Goal: Task Accomplishment & Management: Use online tool/utility

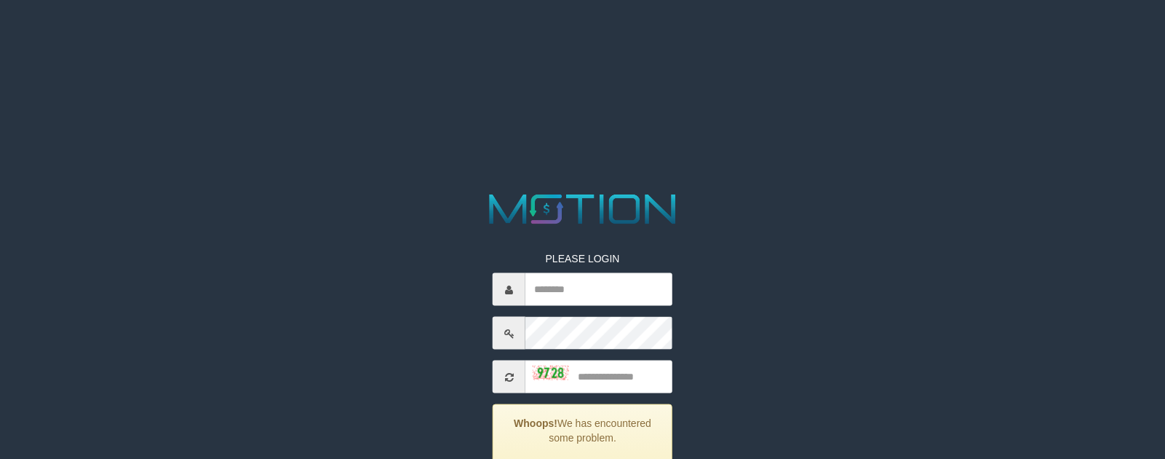
type input "*********"
click at [620, 370] on input "text" at bounding box center [599, 376] width 147 height 33
type input "****"
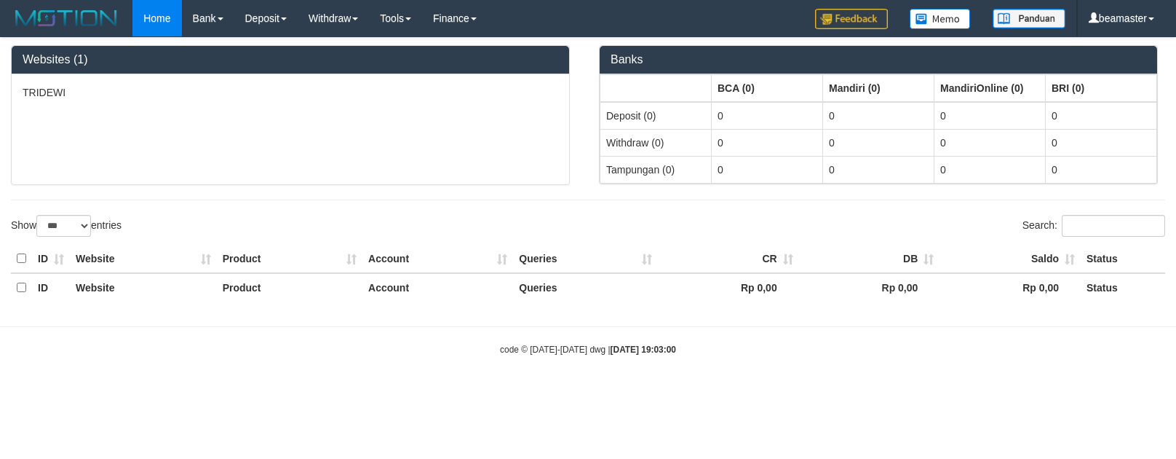
select select "***"
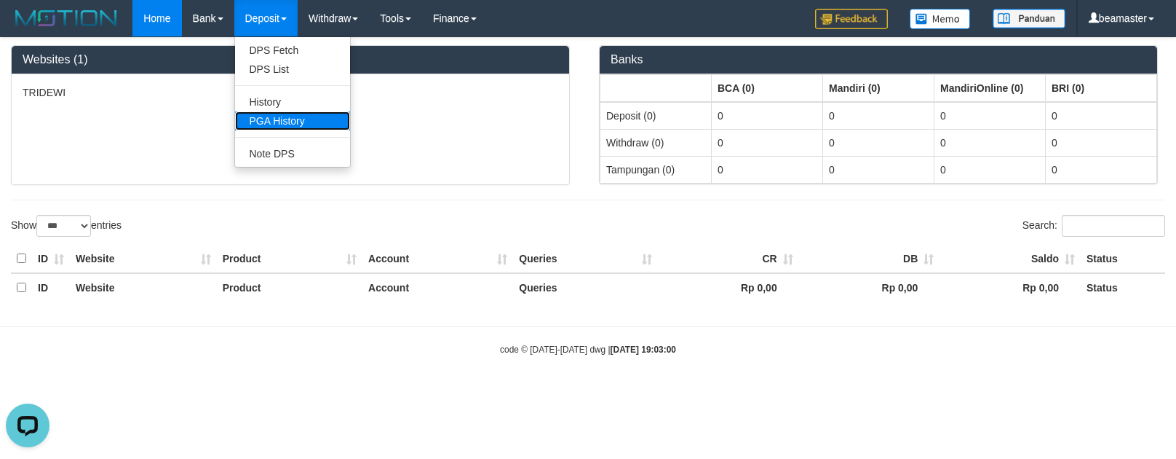
click at [274, 118] on link "PGA History" at bounding box center [292, 120] width 115 height 19
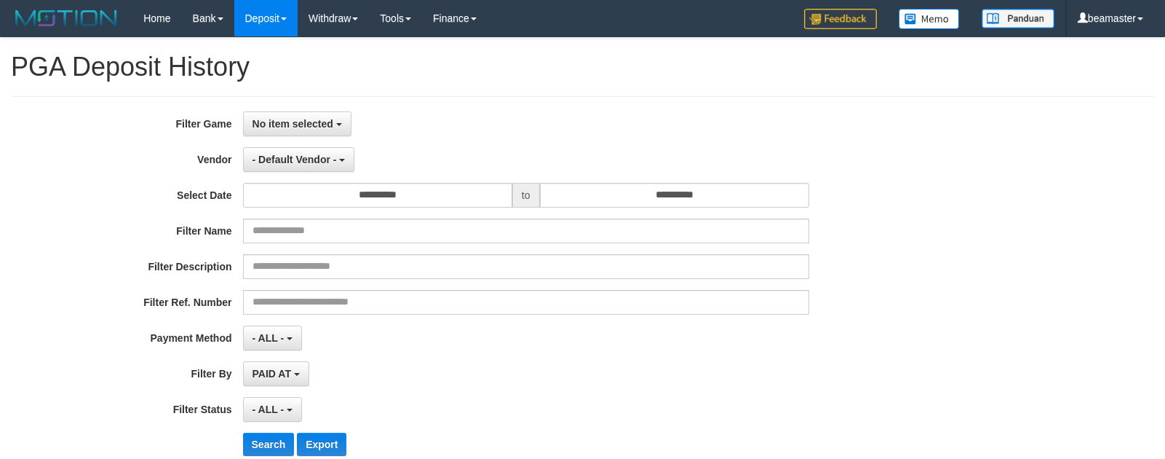
select select
select select "**"
click at [289, 118] on span "No item selected" at bounding box center [293, 124] width 81 height 12
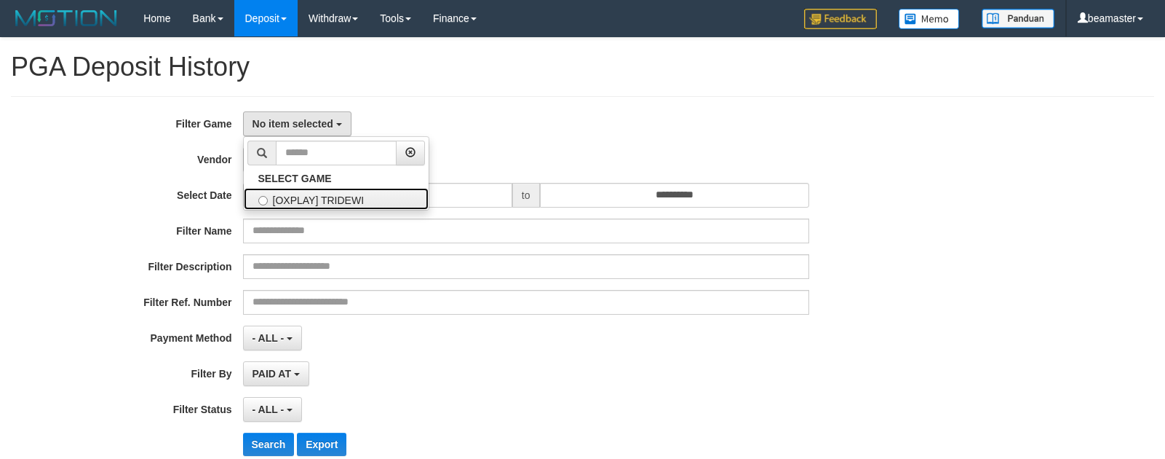
click at [297, 195] on label "[OXPLAY] TRIDEWI" at bounding box center [336, 199] width 185 height 22
select select "***"
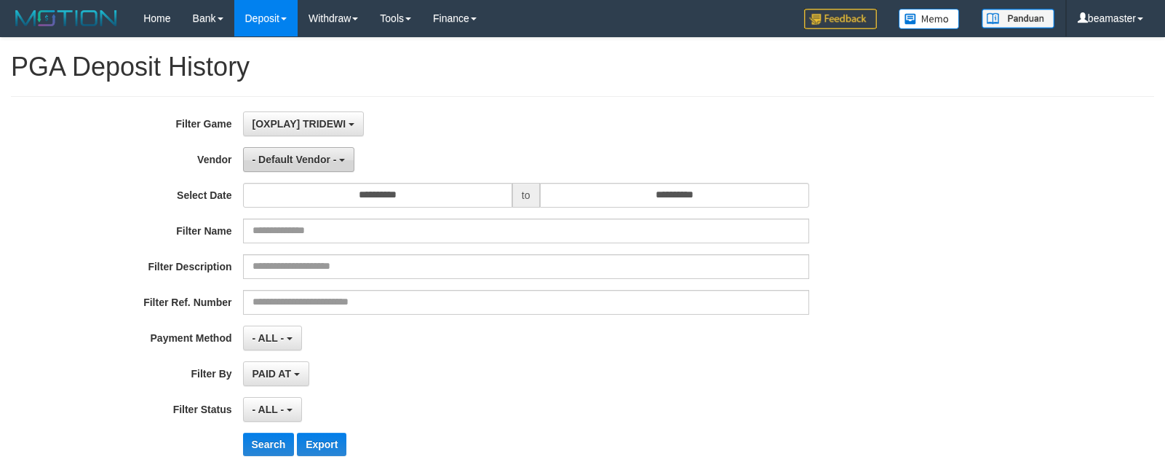
click at [290, 167] on button "- Default Vendor -" at bounding box center [299, 159] width 112 height 25
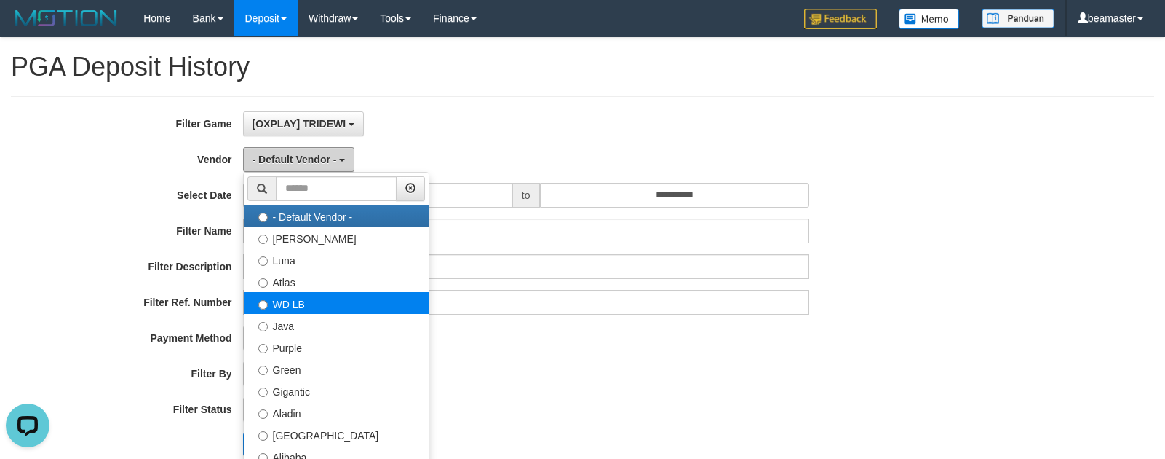
scroll to position [0, 0]
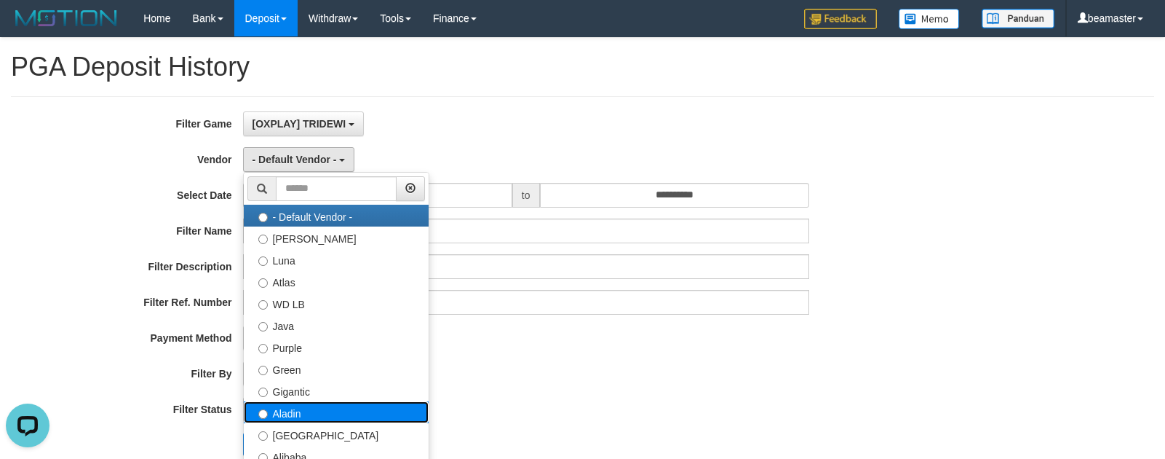
click at [293, 418] on label "Aladin" at bounding box center [336, 412] width 185 height 22
select select "**********"
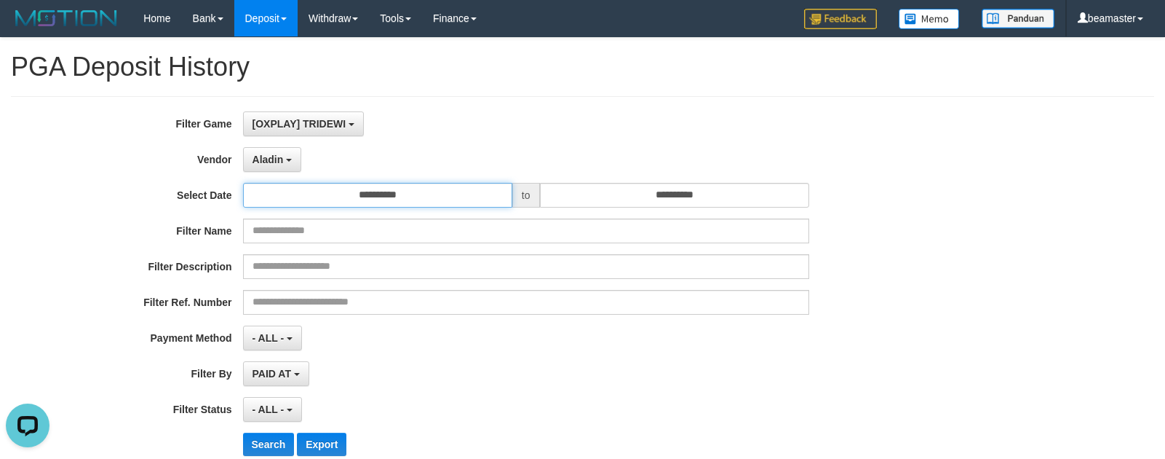
click at [360, 189] on input "**********" at bounding box center [377, 195] width 269 height 25
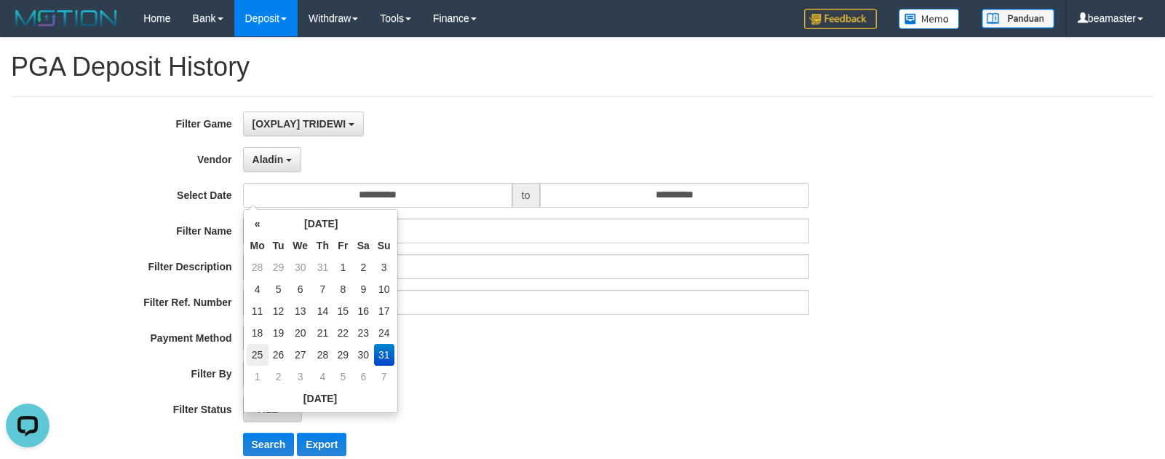
click at [257, 354] on td "25" at bounding box center [258, 355] width 22 height 22
type input "**********"
click at [186, 331] on label "Payment Method" at bounding box center [121, 335] width 243 height 20
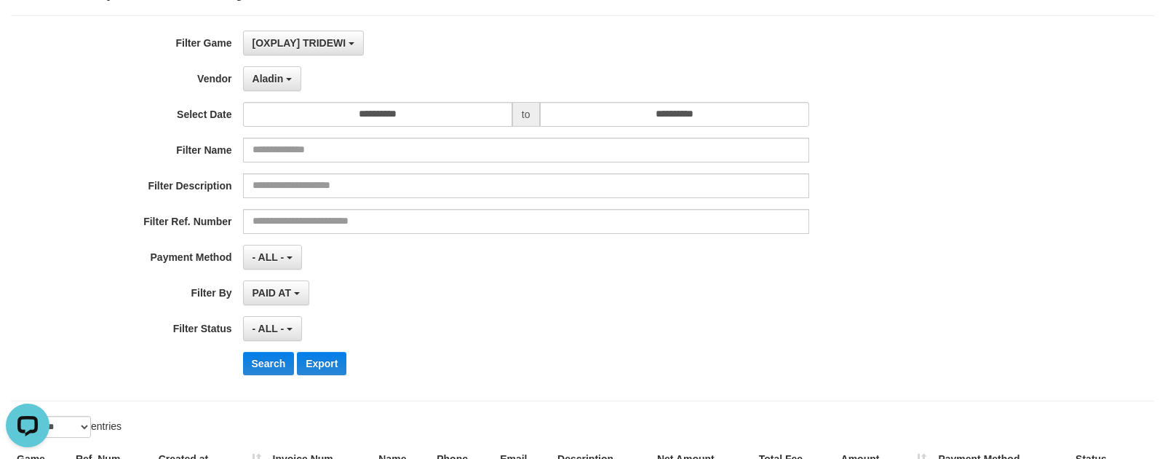
scroll to position [213, 0]
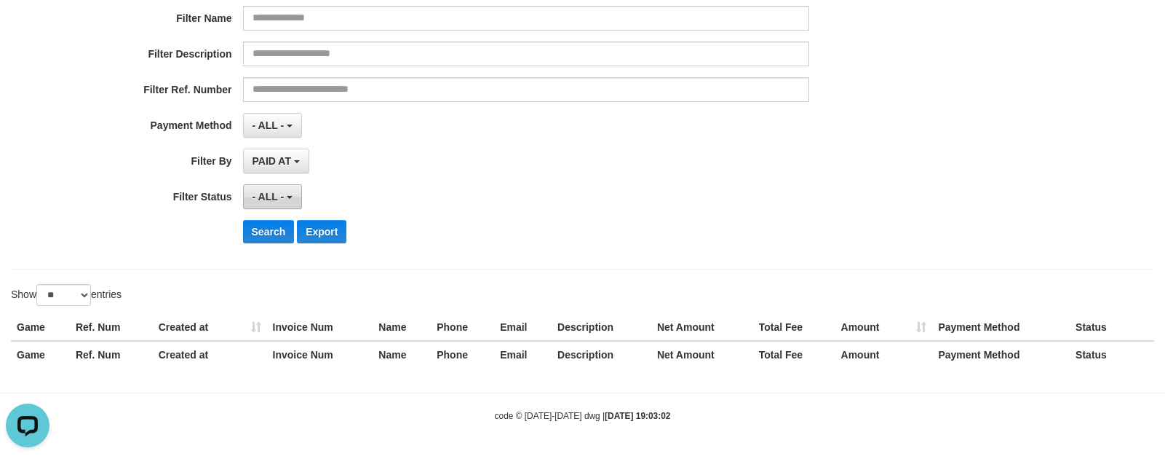
click at [268, 184] on button "- ALL -" at bounding box center [272, 196] width 59 height 25
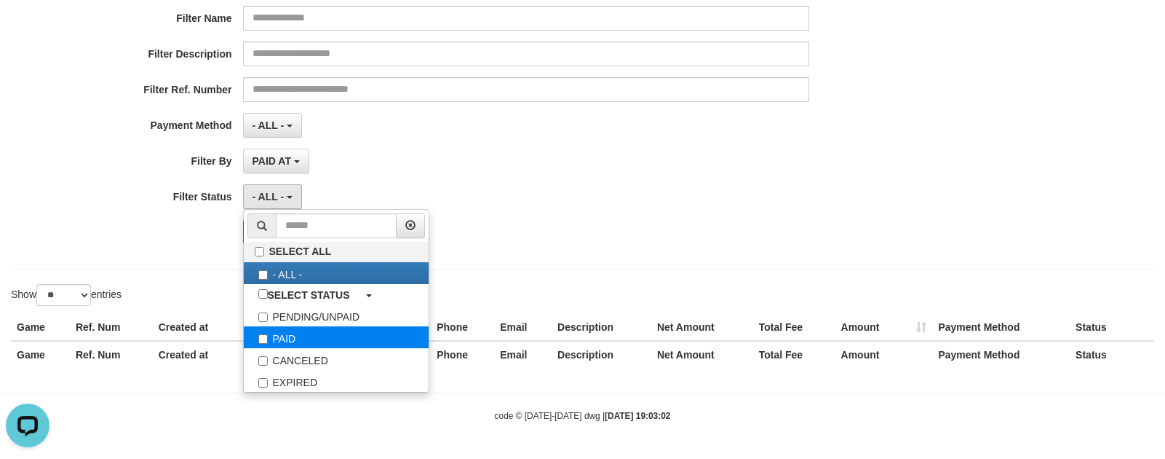
select select "*"
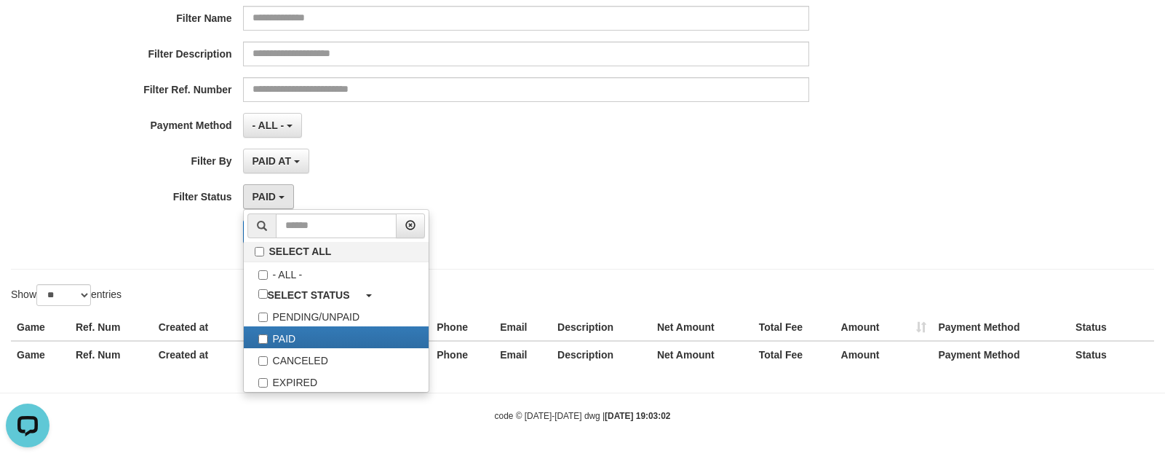
click at [181, 253] on div "**********" at bounding box center [485, 76] width 971 height 355
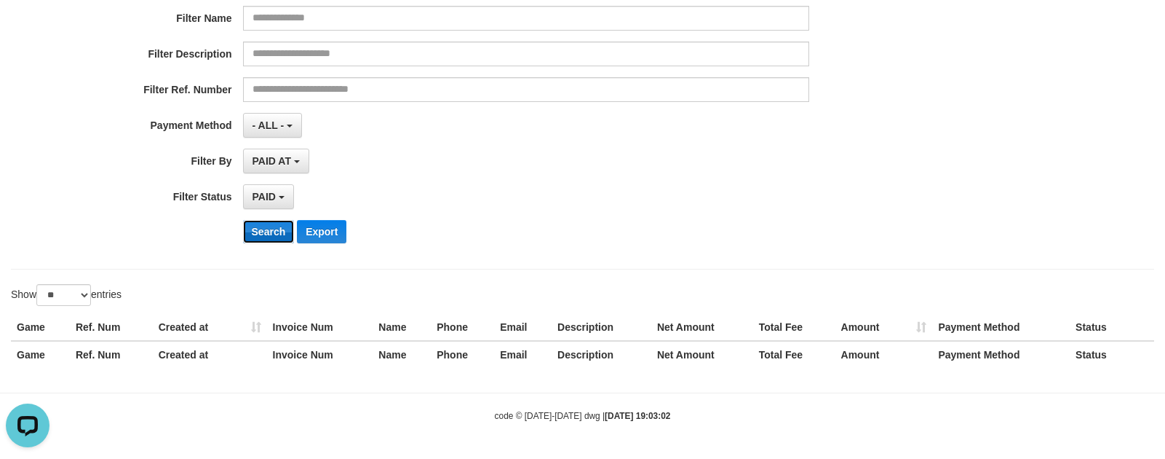
click at [264, 225] on button "Search" at bounding box center [269, 231] width 52 height 23
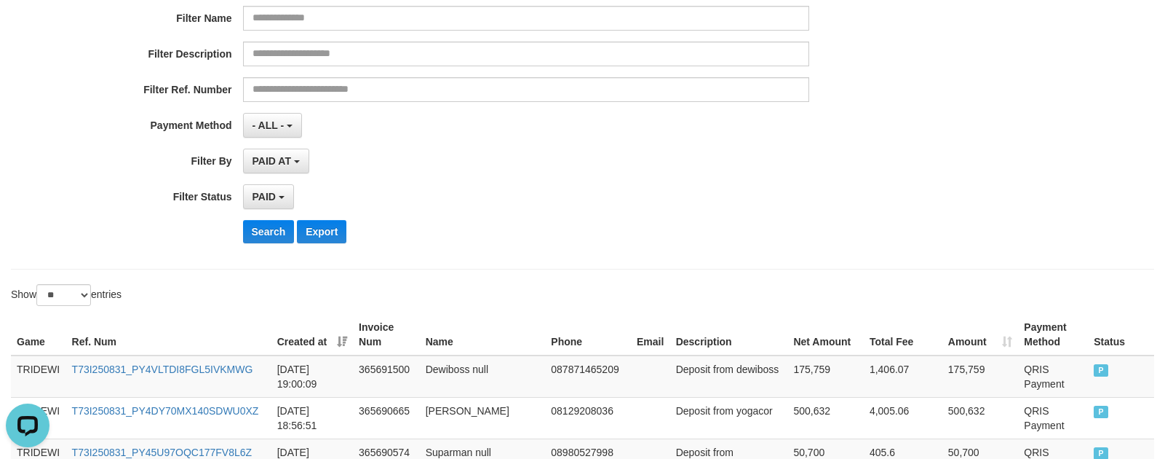
click at [671, 207] on div "PAID SELECT ALL - ALL - SELECT STATUS PENDING/UNPAID PAID CANCELED EXPIRED" at bounding box center [526, 196] width 566 height 25
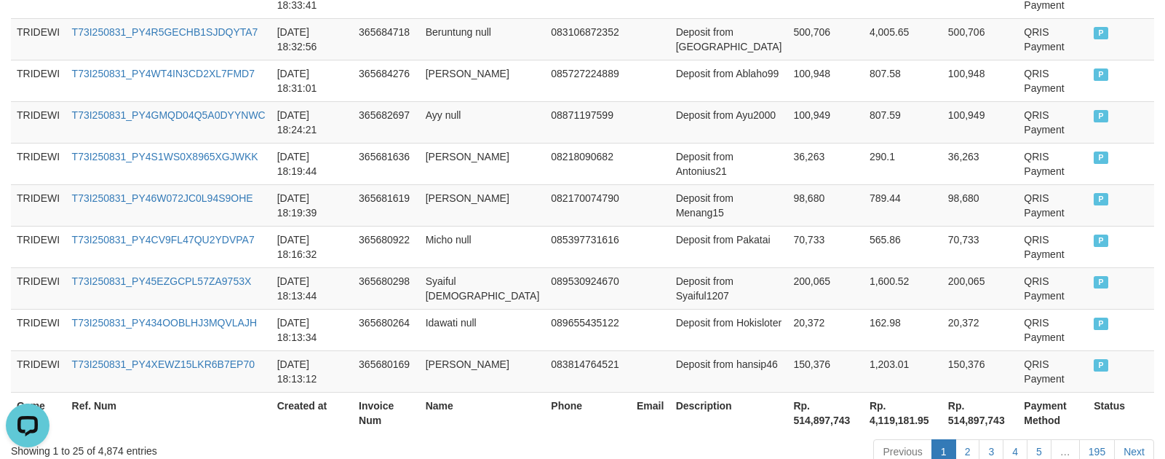
scroll to position [1304, 0]
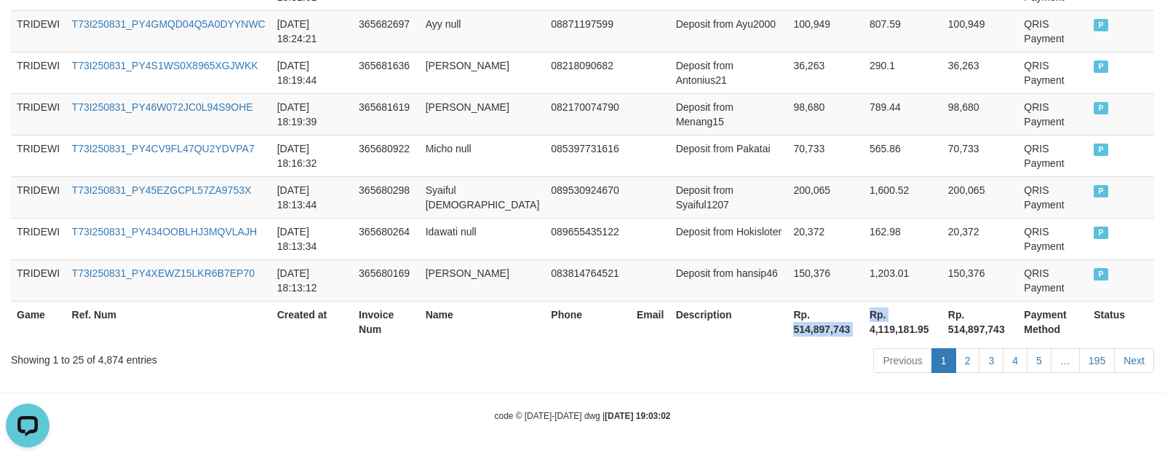
drag, startPoint x: 750, startPoint y: 326, endPoint x: 833, endPoint y: 326, distance: 83.0
click at [833, 326] on tr "Game Ref. Num Created at Invoice Num Name Phone Email Description Rp. 514,897,7…" at bounding box center [582, 321] width 1143 height 41
click at [788, 325] on th "Rp. 514,897,743" at bounding box center [826, 321] width 76 height 41
drag, startPoint x: 752, startPoint y: 326, endPoint x: 808, endPoint y: 329, distance: 56.1
click at [808, 329] on th "Rp. 514,897,743" at bounding box center [826, 321] width 76 height 41
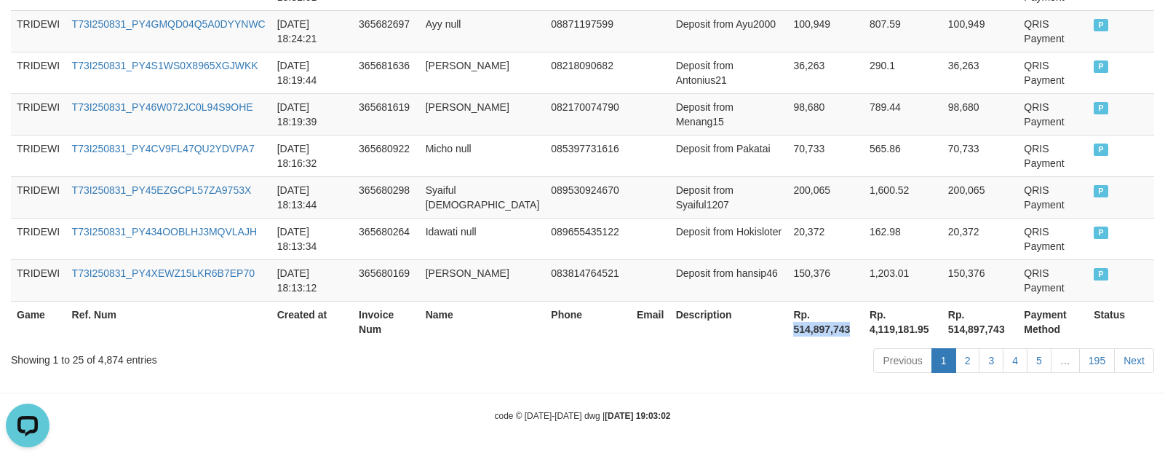
copy th "514,897,743"
click at [864, 328] on th "Rp. 4,119,181.95" at bounding box center [903, 321] width 79 height 41
drag, startPoint x: 830, startPoint y: 328, endPoint x: 876, endPoint y: 328, distance: 46.6
click at [876, 328] on th "Rp. 4,119,181.95" at bounding box center [903, 321] width 79 height 41
copy th "4,119,181"
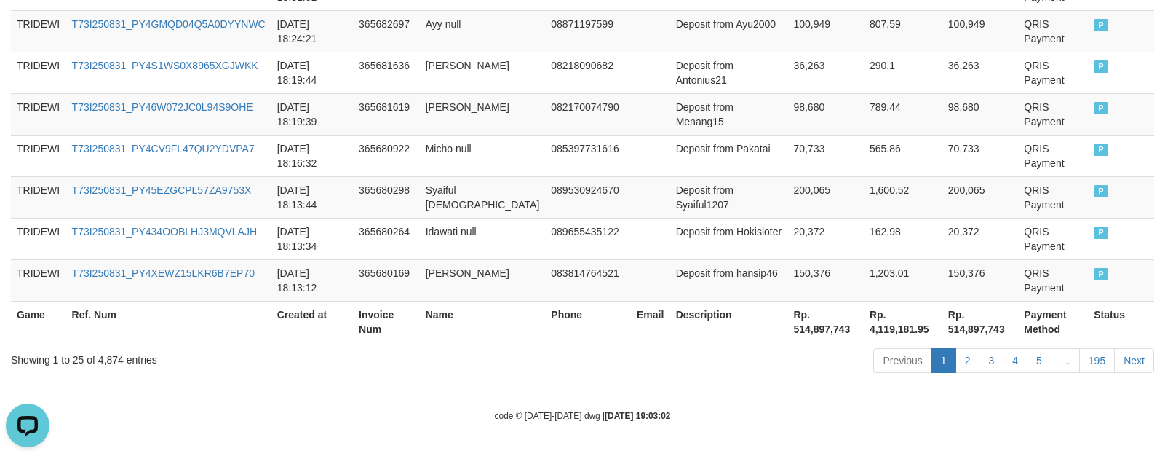
click at [689, 348] on div "Previous 1 2 3 4 5 … 195 Next" at bounding box center [825, 361] width 658 height 31
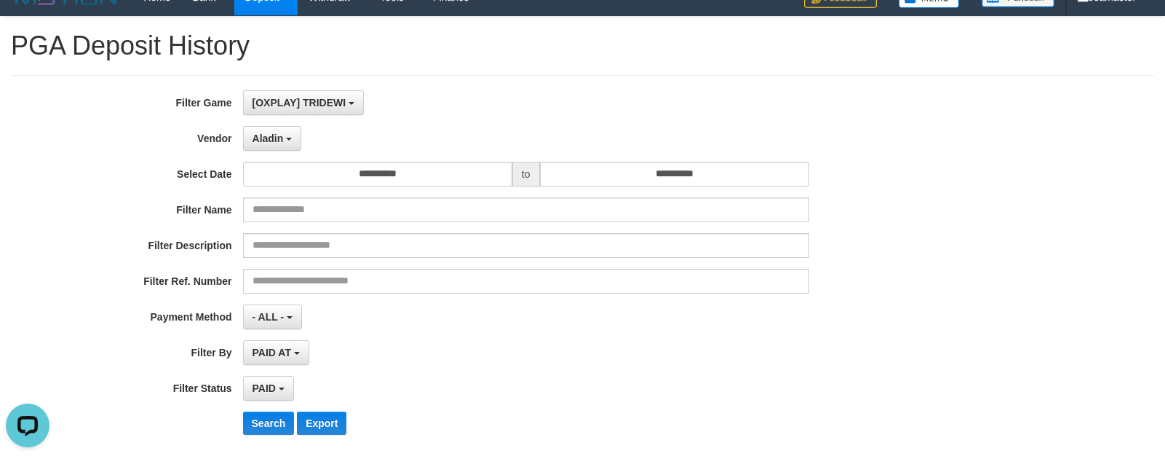
scroll to position [0, 0]
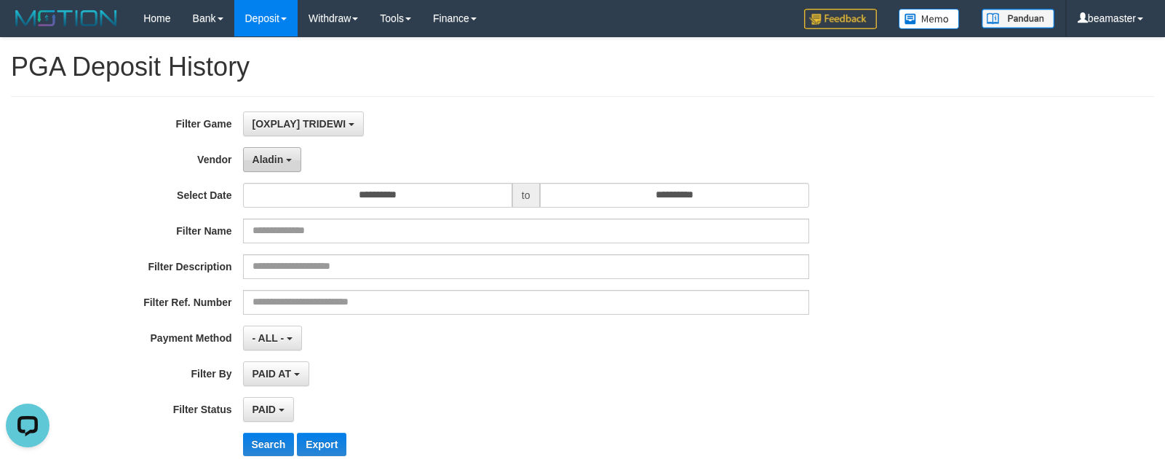
click at [284, 164] on button "Aladin" at bounding box center [272, 159] width 59 height 25
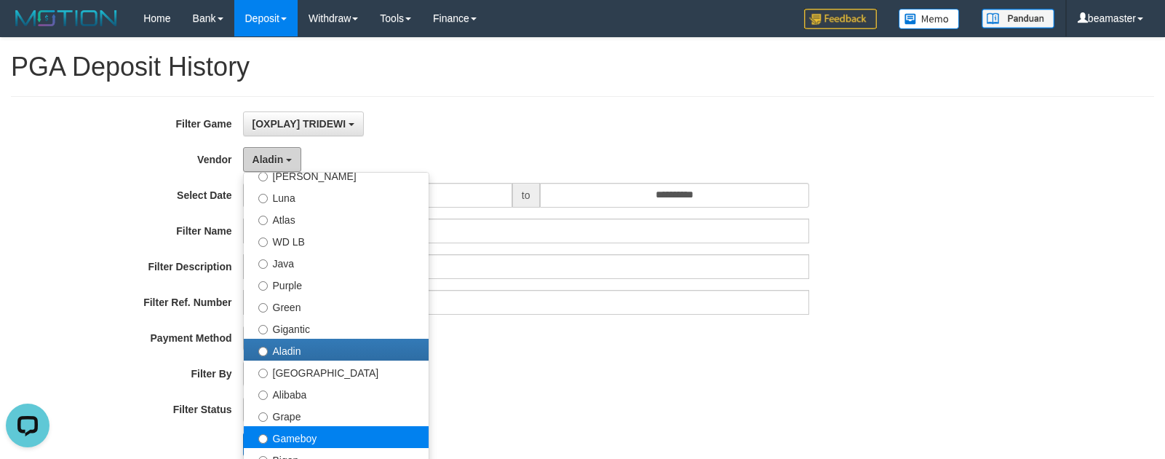
scroll to position [146, 0]
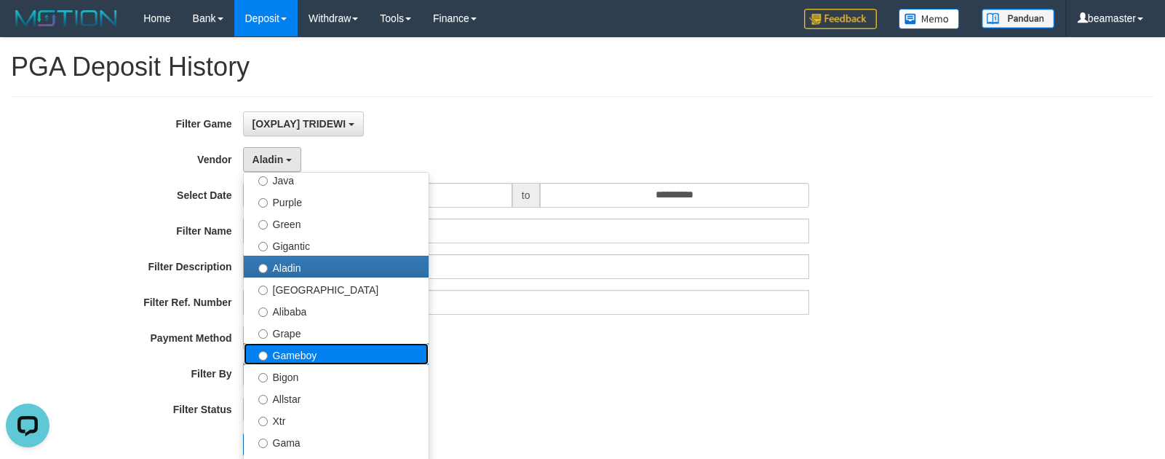
click at [299, 354] on label "Gameboy" at bounding box center [336, 354] width 185 height 22
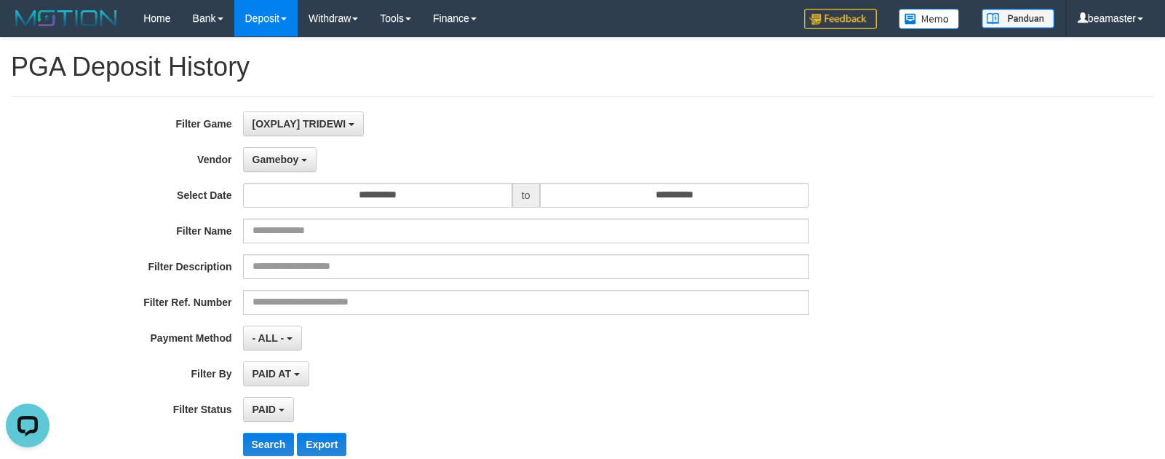
scroll to position [364, 0]
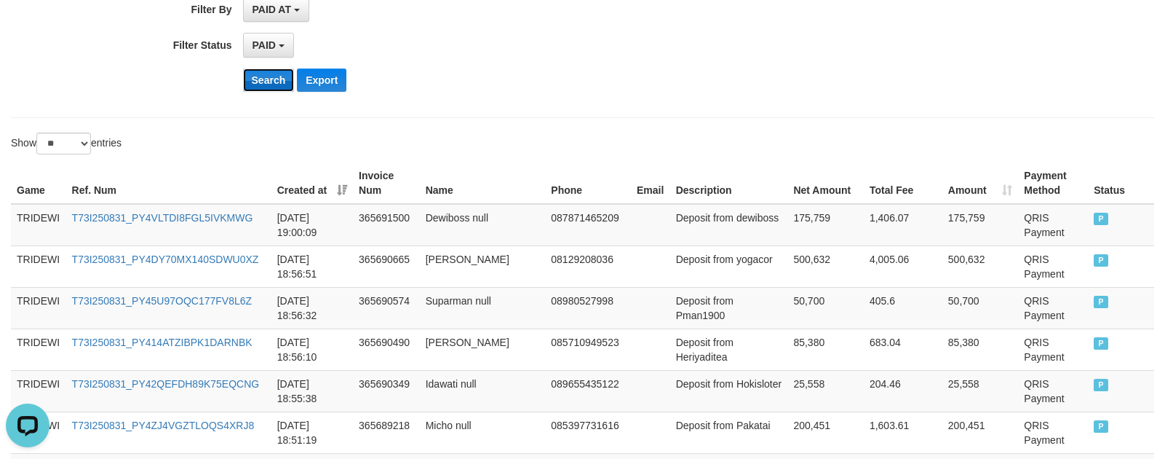
click at [269, 78] on button "Search" at bounding box center [269, 79] width 52 height 23
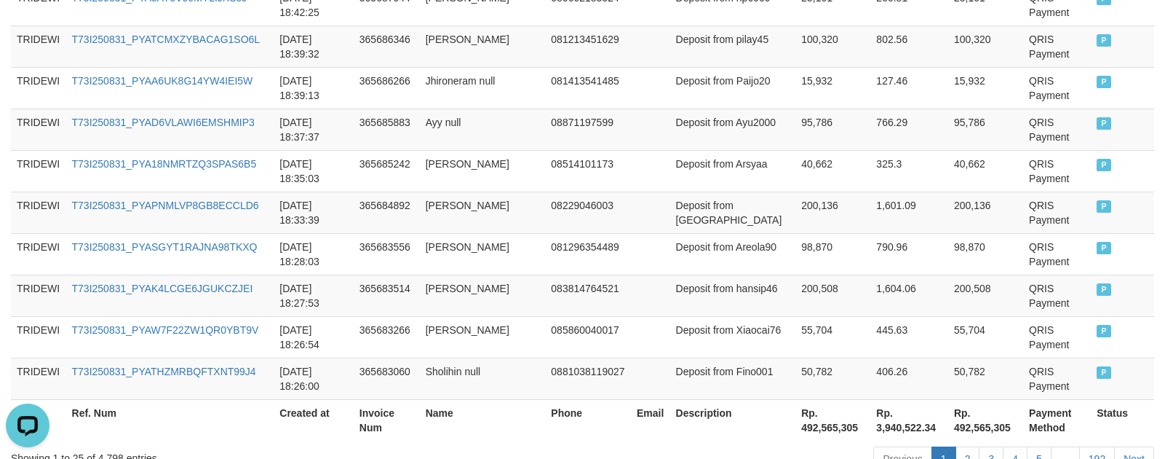
scroll to position [1304, 0]
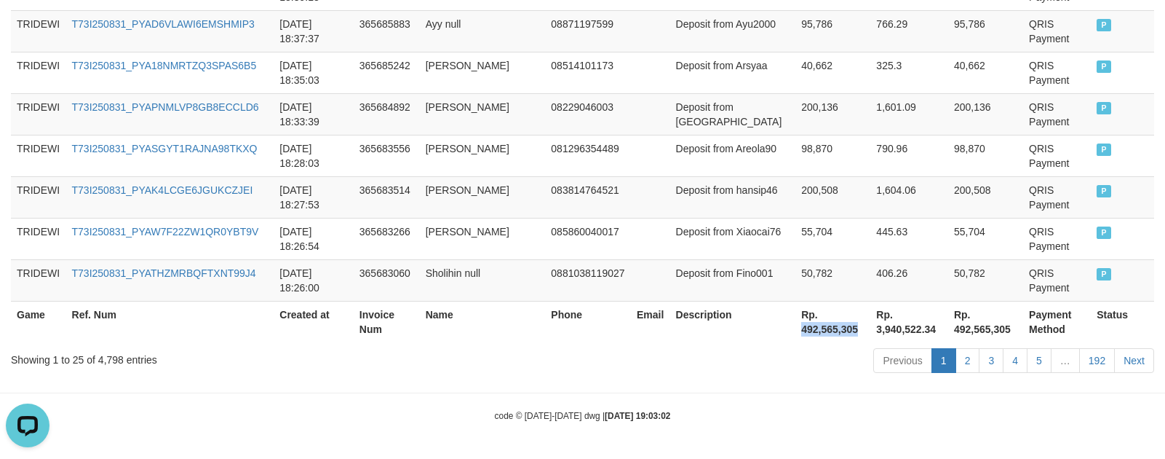
drag, startPoint x: 755, startPoint y: 334, endPoint x: 812, endPoint y: 335, distance: 56.8
click at [812, 335] on th "Rp. 492,565,305" at bounding box center [833, 321] width 75 height 41
copy th "492,565,305"
click at [871, 331] on th "Rp. 3,940,522.34" at bounding box center [910, 321] width 78 height 41
drag, startPoint x: 833, startPoint y: 330, endPoint x: 881, endPoint y: 332, distance: 48.1
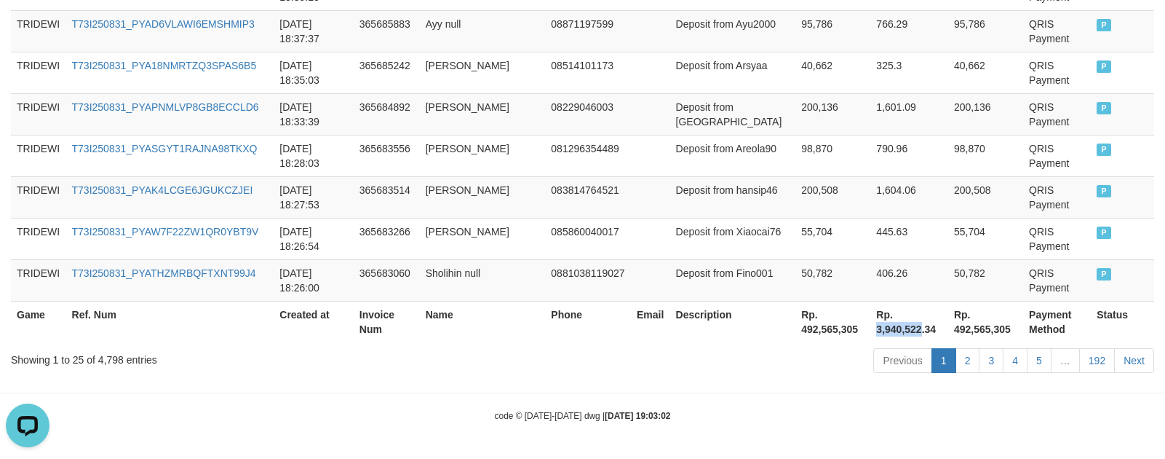
click at [881, 332] on th "Rp. 3,940,522.34" at bounding box center [910, 321] width 78 height 41
copy th "3,940,522"
click at [420, 290] on td "365683060" at bounding box center [387, 279] width 66 height 41
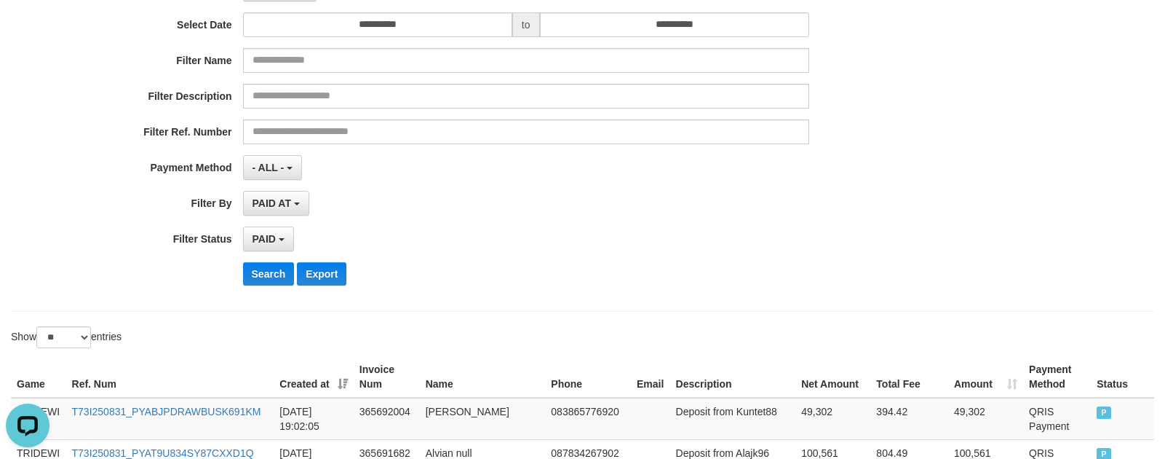
scroll to position [0, 0]
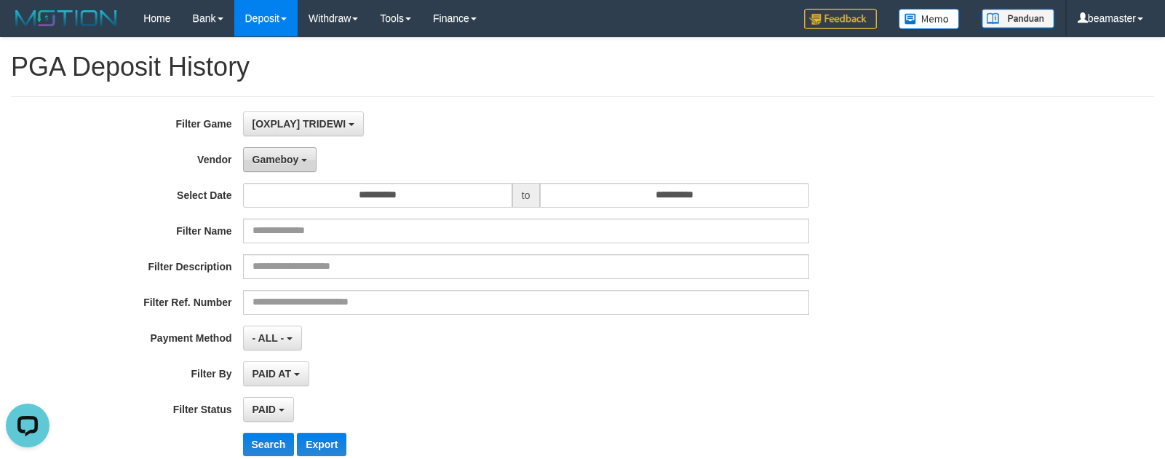
click at [298, 164] on span "Gameboy" at bounding box center [276, 160] width 47 height 12
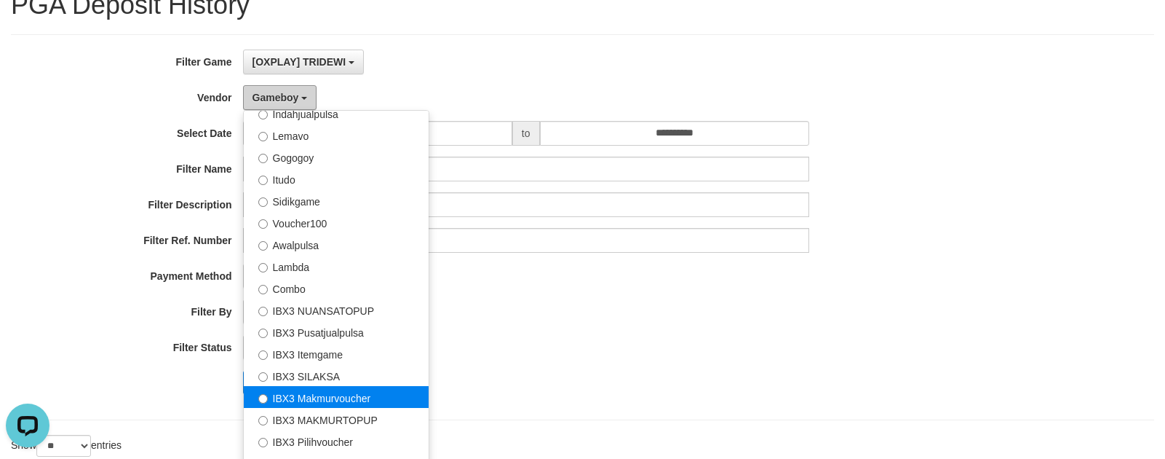
scroll to position [146, 0]
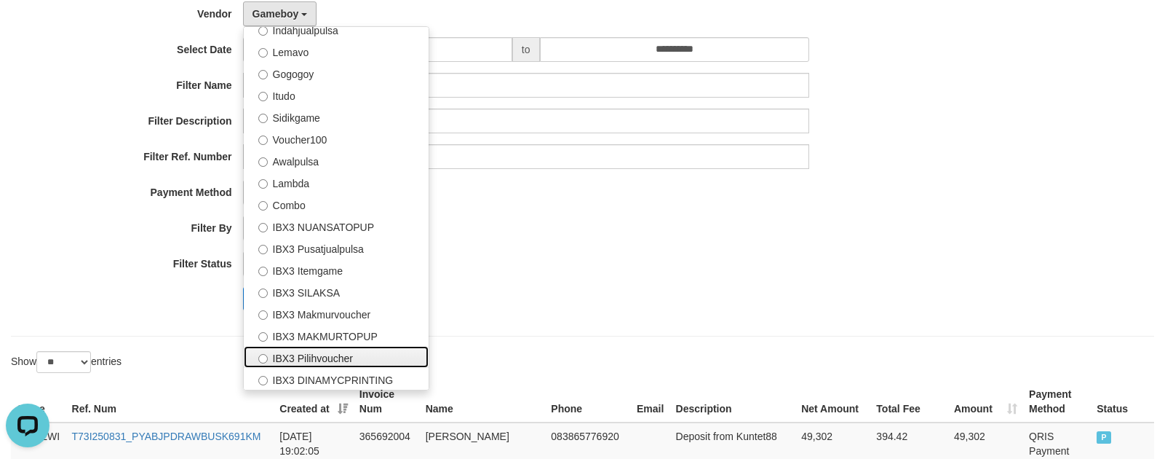
drag, startPoint x: 321, startPoint y: 360, endPoint x: 290, endPoint y: 284, distance: 81.9
click at [320, 360] on label "IBX3 Pilihvoucher" at bounding box center [336, 357] width 185 height 22
select select "**********"
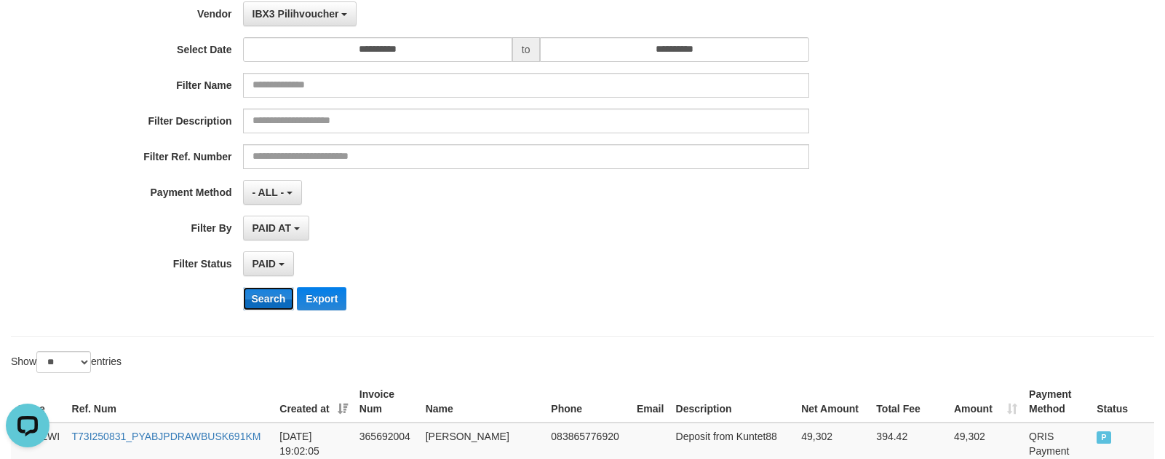
click at [268, 306] on button "Search" at bounding box center [269, 298] width 52 height 23
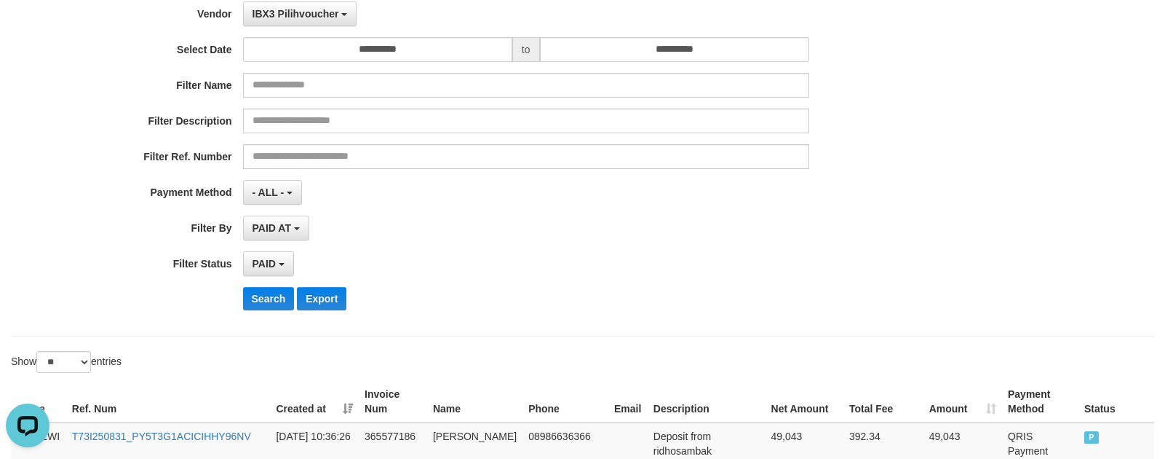
click at [736, 288] on div "Search Export" at bounding box center [607, 298] width 729 height 23
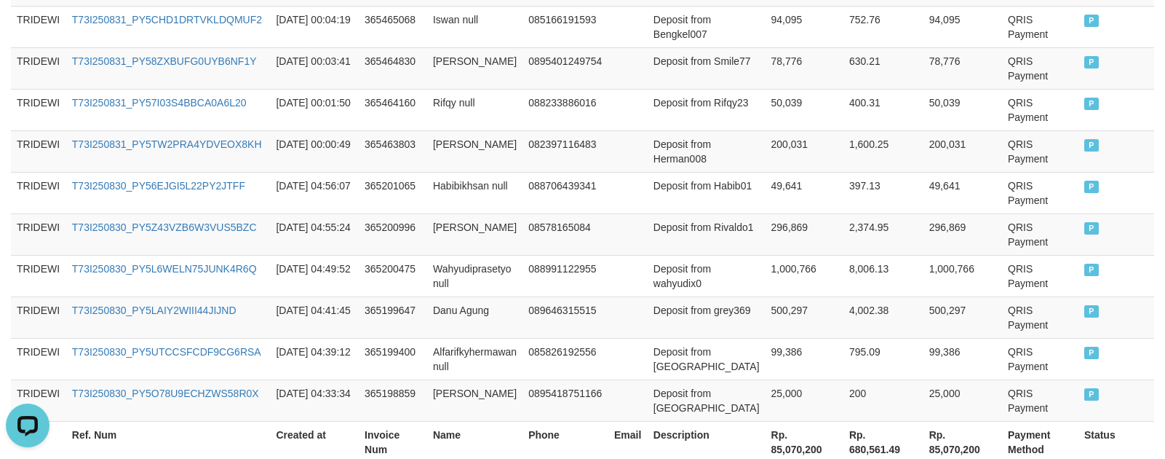
scroll to position [1304, 0]
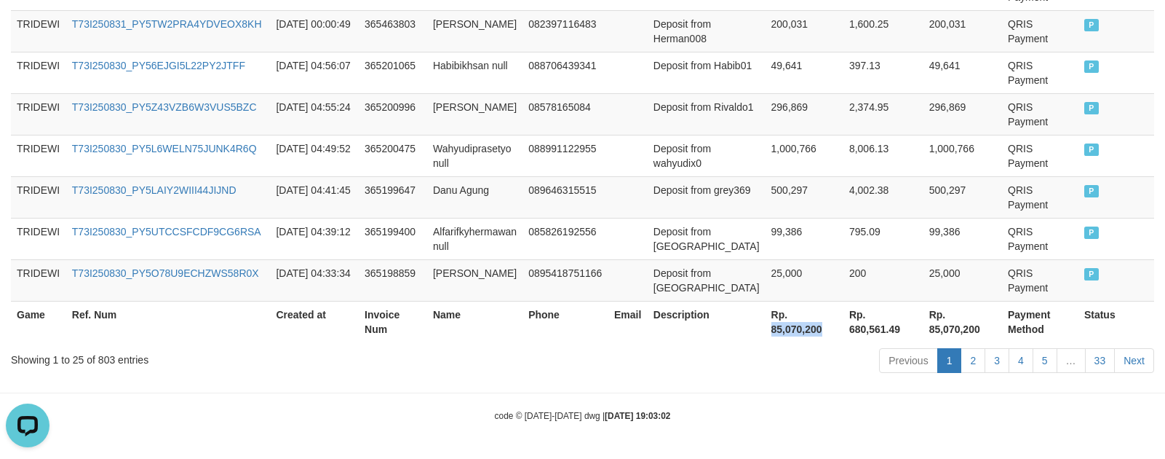
drag, startPoint x: 761, startPoint y: 330, endPoint x: 814, endPoint y: 332, distance: 53.2
click at [814, 332] on th "Rp. 85,070,200" at bounding box center [805, 321] width 78 height 41
copy th "85,070,200"
drag, startPoint x: 865, startPoint y: 329, endPoint x: 853, endPoint y: 329, distance: 12.4
click at [865, 329] on th "Rp. 680,561.49" at bounding box center [884, 321] width 80 height 41
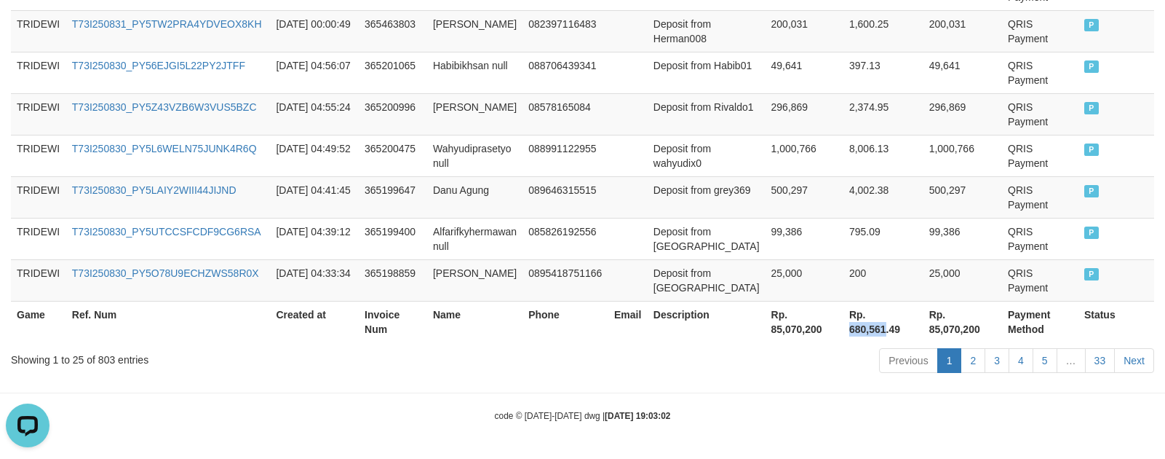
drag, startPoint x: 840, startPoint y: 329, endPoint x: 877, endPoint y: 332, distance: 37.2
click at [877, 332] on th "Rp. 680,561.49" at bounding box center [884, 321] width 80 height 41
copy th "680,561"
